Goal: Check status: Check status

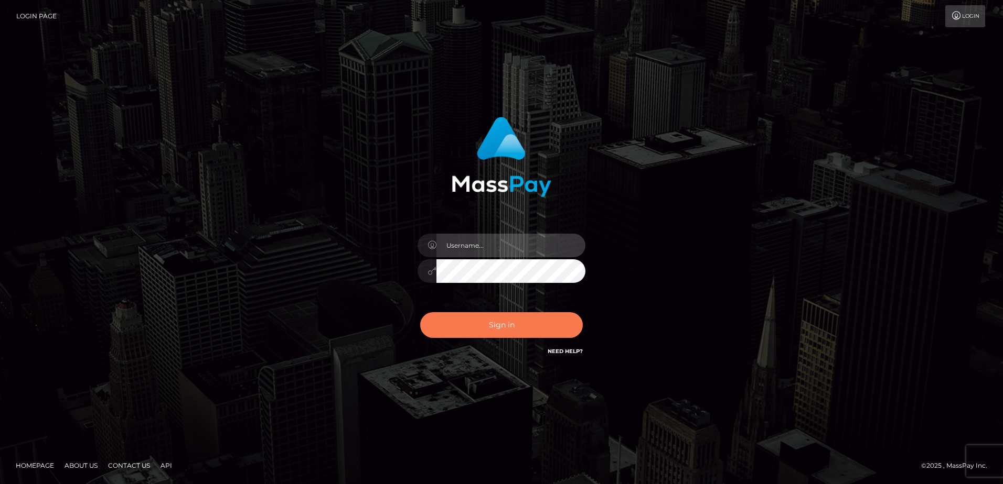
type input "Dan"
click at [479, 336] on button "Sign in" at bounding box center [501, 326] width 163 height 26
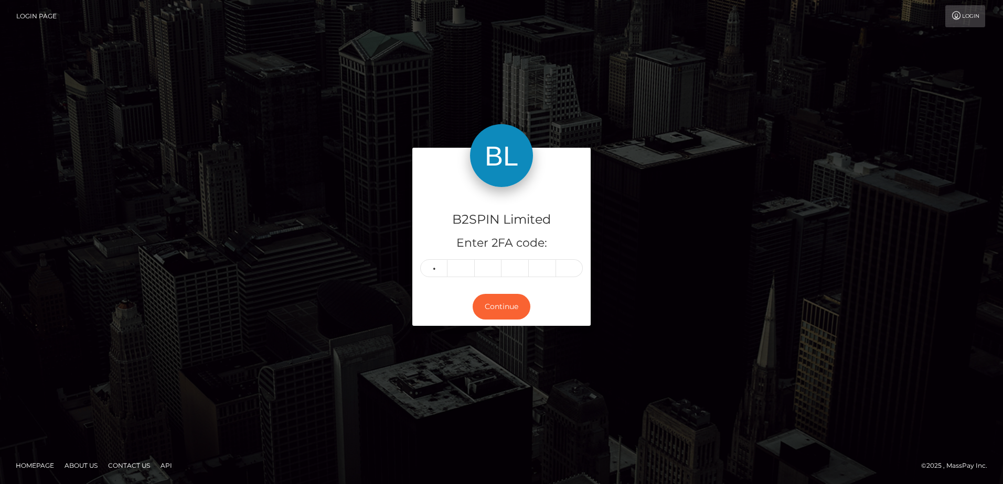
type input "3"
type input "9"
type input "5"
type input "2"
type input "7"
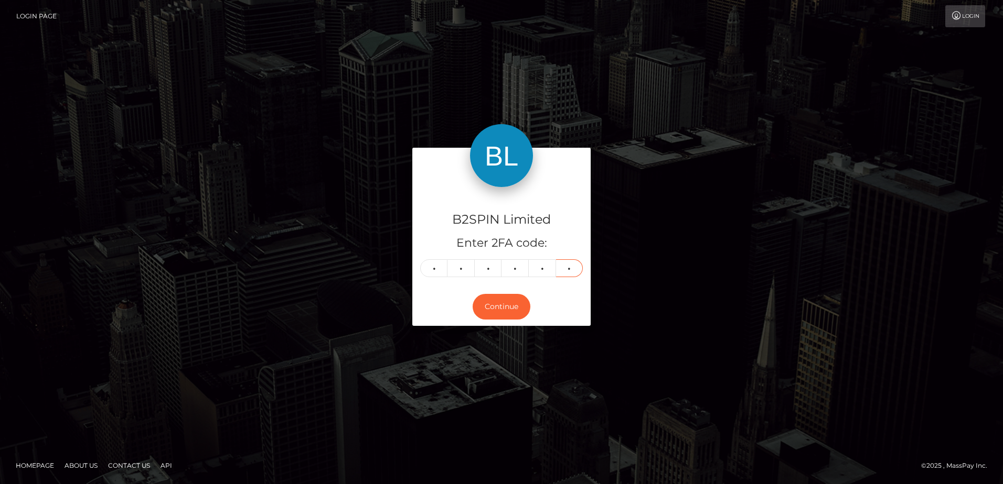
type input "0"
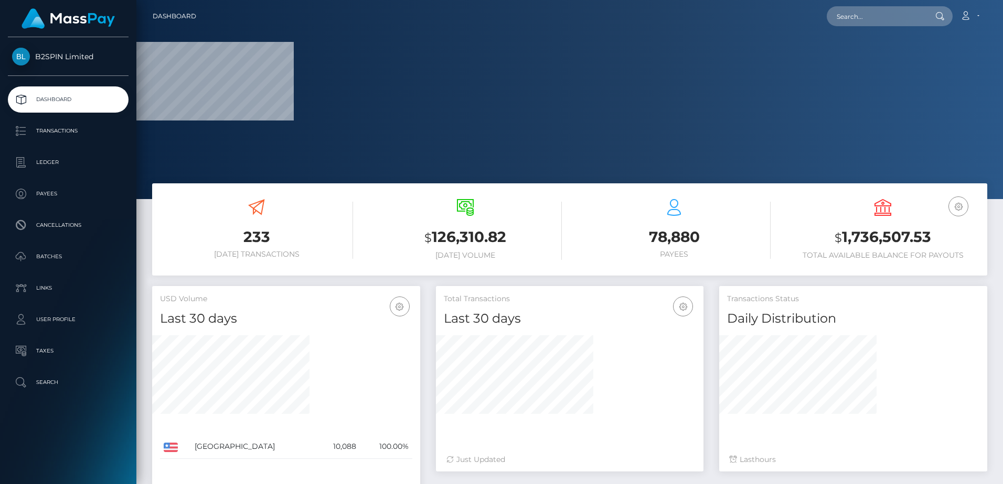
click at [361, 249] on div "$ 126,310.82 [DATE] Volume" at bounding box center [465, 230] width 209 height 79
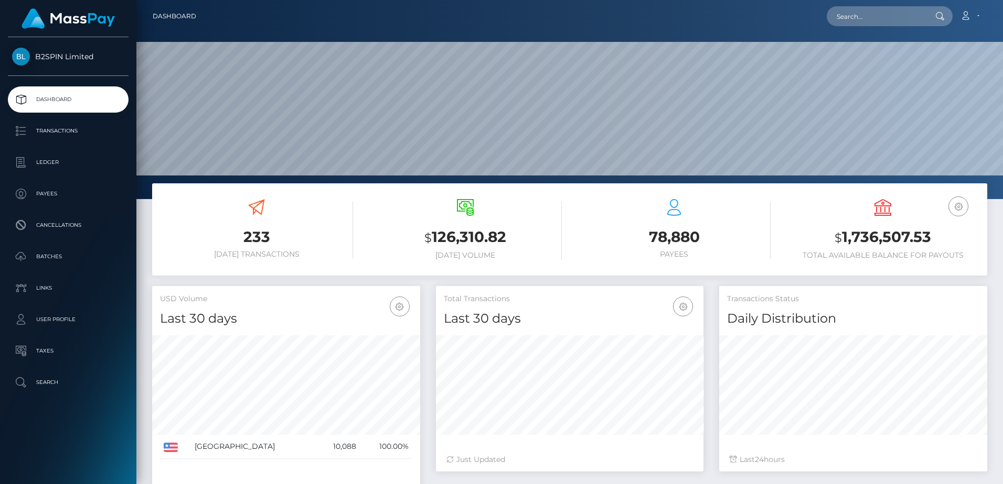
scroll to position [186, 267]
click at [886, 241] on h3 "$ 1,736,507.53" at bounding box center [882, 237] width 193 height 21
copy h3 "1,736,507.53"
click at [354, 234] on div "233 [DATE] Transactions" at bounding box center [256, 230] width 209 height 79
